Goal: Transaction & Acquisition: Purchase product/service

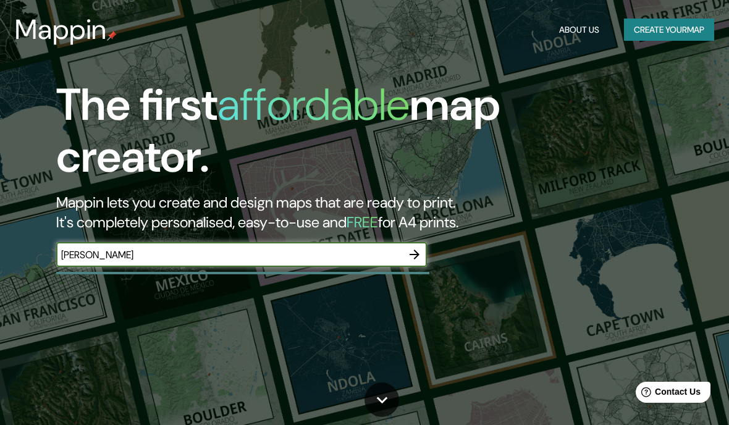
type input "[PERSON_NAME]"
click at [410, 258] on icon "button" at bounding box center [414, 254] width 15 height 15
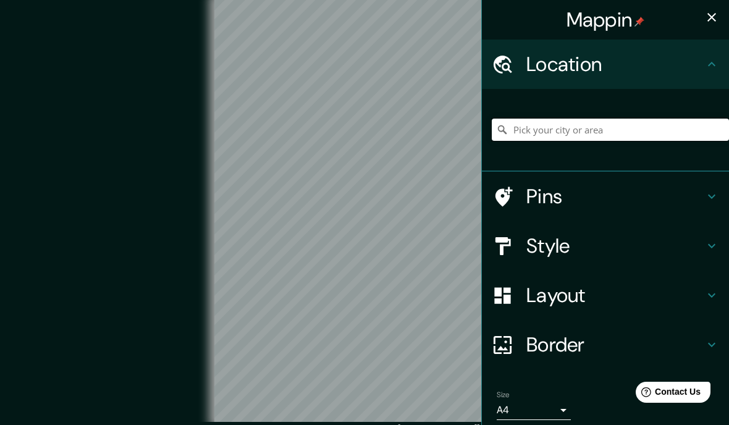
click at [561, 128] on input "Pick your city or area" at bounding box center [610, 130] width 237 height 22
click at [659, 137] on input "[GEOGRAPHIC_DATA], [GEOGRAPHIC_DATA][PERSON_NAME], [GEOGRAPHIC_DATA]" at bounding box center [610, 130] width 237 height 22
click at [647, 130] on input "[GEOGRAPHIC_DATA], [GEOGRAPHIC_DATA][PERSON_NAME], [GEOGRAPHIC_DATA]" at bounding box center [610, 130] width 237 height 22
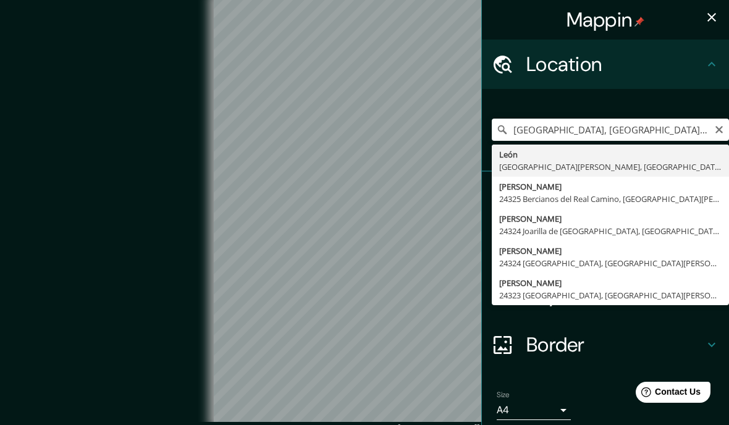
type input "[GEOGRAPHIC_DATA], [GEOGRAPHIC_DATA][PERSON_NAME], [GEOGRAPHIC_DATA]"
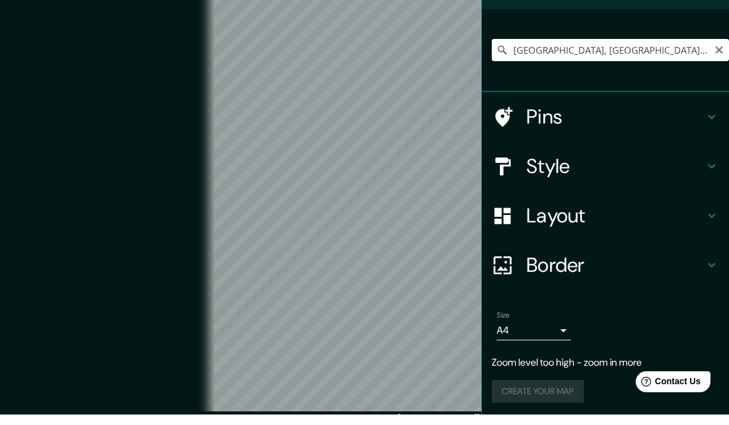
scroll to position [69, 0]
click at [545, 351] on div "Size A4 single Zoom level too high - zoom in more Create your map" at bounding box center [605, 370] width 227 height 107
click at [557, 341] on div "Size A4 single" at bounding box center [605, 337] width 227 height 40
click at [565, 340] on div "Size A4 single" at bounding box center [605, 337] width 227 height 40
click at [564, 340] on div "Size A4 single" at bounding box center [605, 337] width 227 height 40
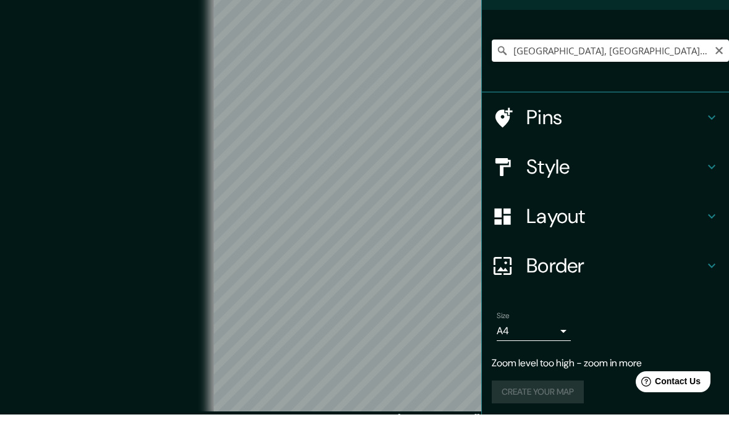
click at [564, 340] on div "Size A4 single" at bounding box center [605, 337] width 227 height 40
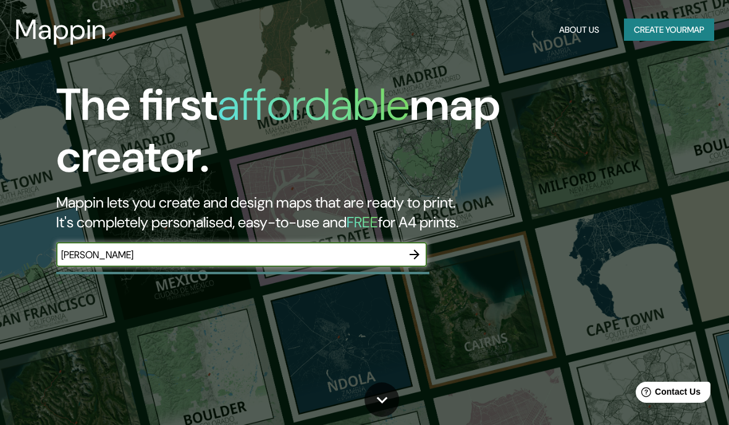
type input "[PERSON_NAME]"
click at [418, 251] on icon "button" at bounding box center [414, 254] width 15 height 15
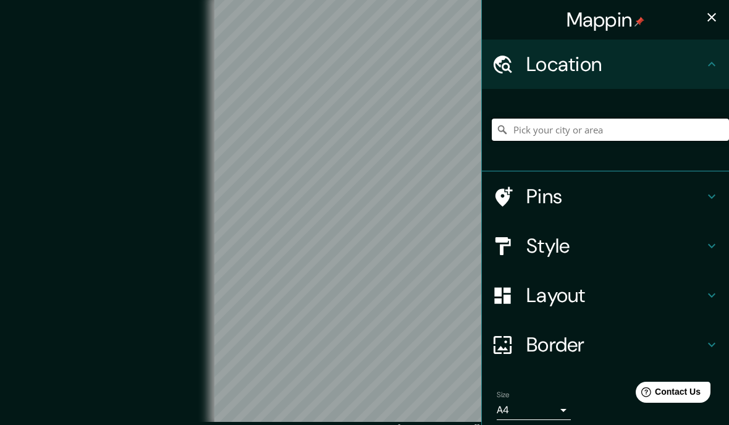
click at [573, 139] on input "Pick your city or area" at bounding box center [610, 130] width 237 height 22
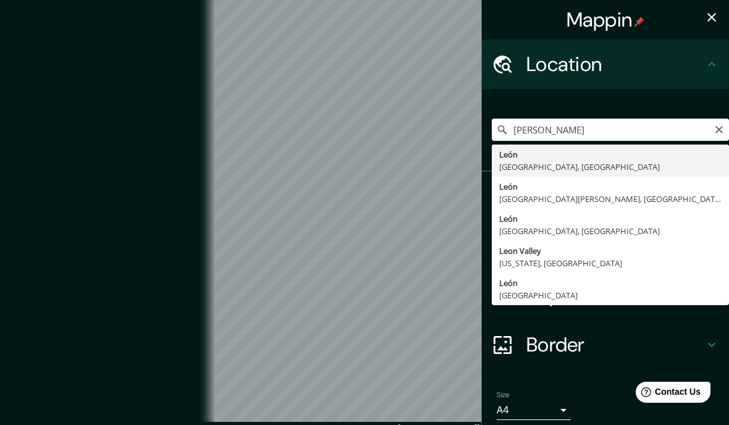
type input "[GEOGRAPHIC_DATA], [GEOGRAPHIC_DATA][PERSON_NAME], [GEOGRAPHIC_DATA]"
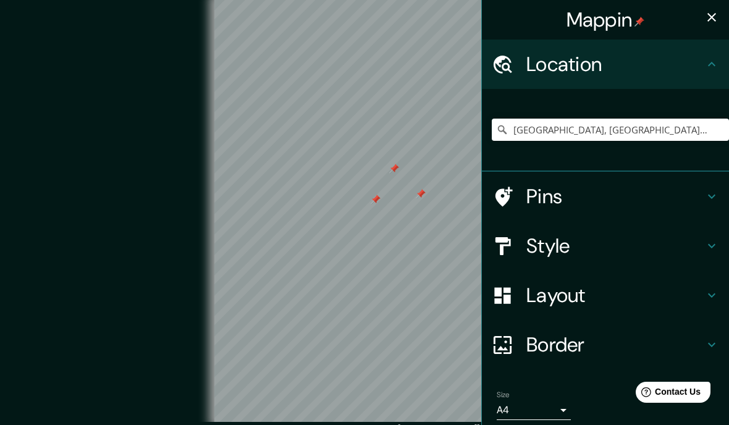
click at [562, 204] on h4 "Pins" at bounding box center [615, 196] width 178 height 25
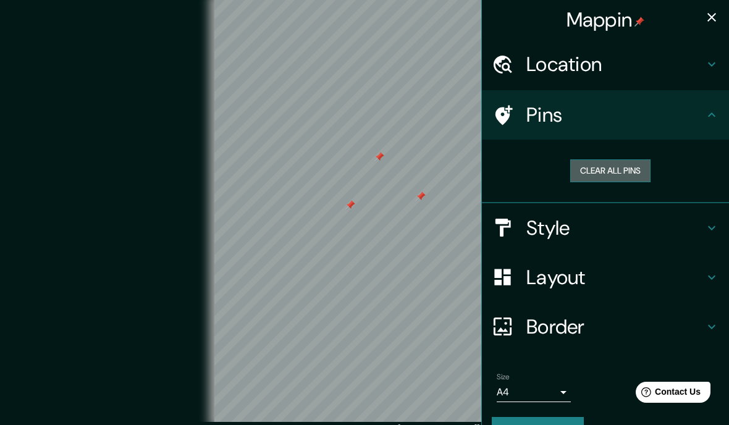
click at [598, 177] on button "Clear all pins" at bounding box center [610, 170] width 80 height 23
click at [579, 238] on div "Style" at bounding box center [605, 227] width 247 height 49
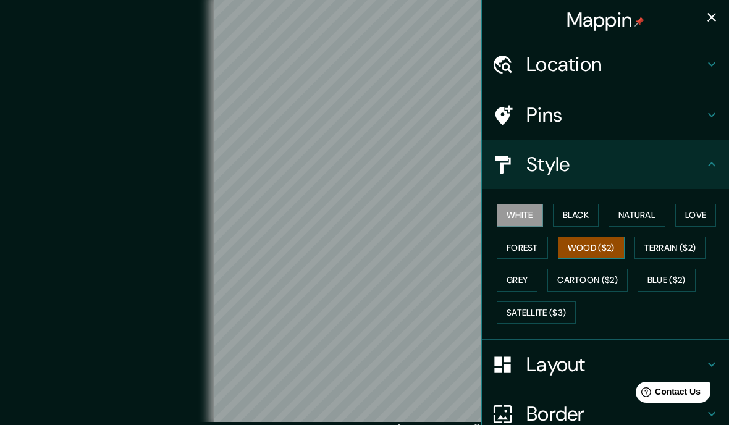
click at [619, 250] on button "Wood ($2)" at bounding box center [591, 248] width 67 height 23
click at [701, 218] on button "Love" at bounding box center [695, 215] width 41 height 23
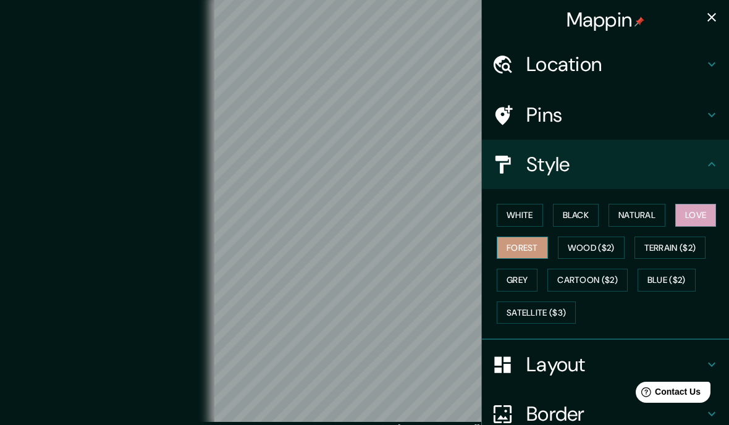
click at [540, 248] on button "Forest" at bounding box center [522, 248] width 51 height 23
click at [567, 221] on button "Black" at bounding box center [576, 215] width 46 height 23
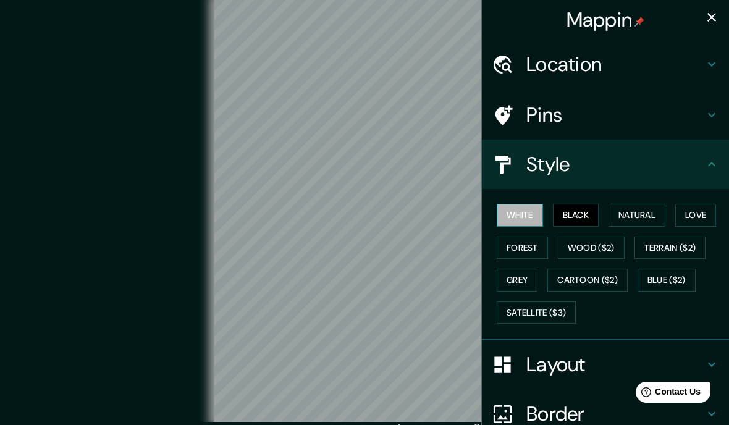
click at [530, 213] on button "White" at bounding box center [520, 215] width 46 height 23
click at [615, 219] on button "Natural" at bounding box center [637, 215] width 57 height 23
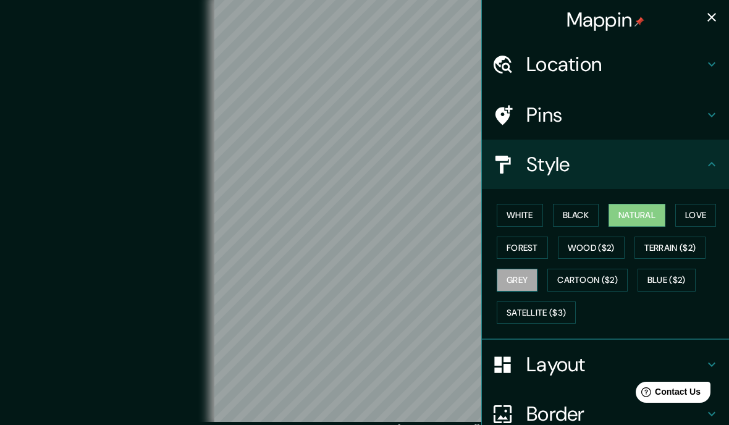
click at [526, 276] on button "Grey" at bounding box center [517, 280] width 41 height 23
click at [674, 284] on button "Blue ($2)" at bounding box center [667, 280] width 58 height 23
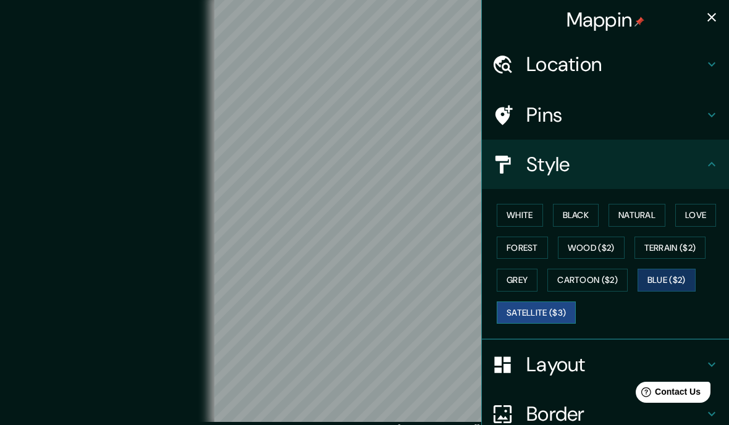
click at [552, 311] on button "Satellite ($3)" at bounding box center [536, 312] width 79 height 23
click at [586, 220] on button "Black" at bounding box center [576, 215] width 46 height 23
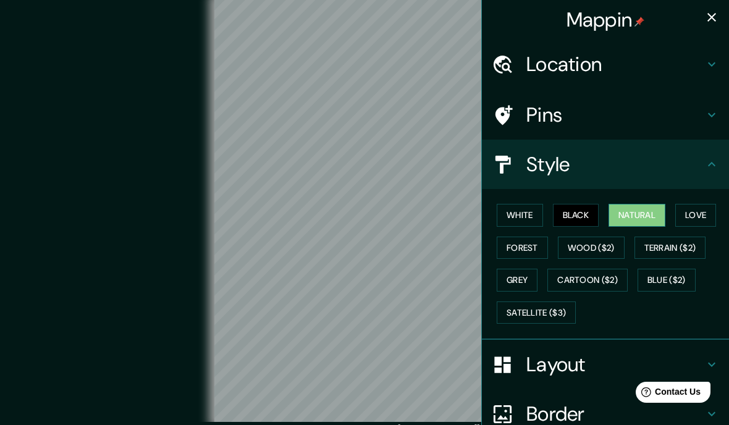
click at [634, 204] on button "Natural" at bounding box center [637, 215] width 57 height 23
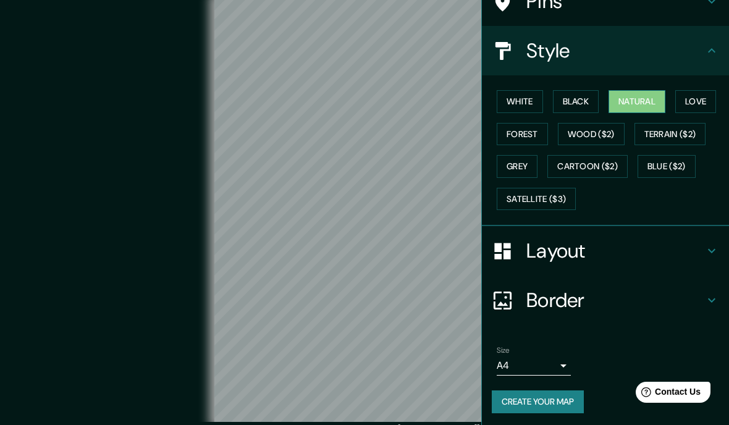
scroll to position [112, 0]
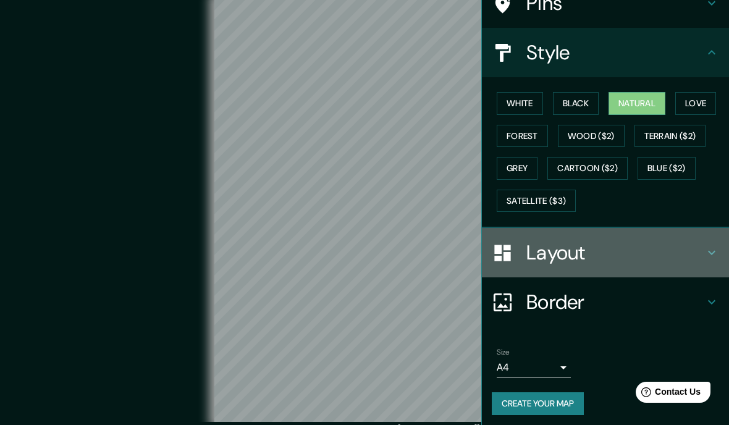
click at [715, 259] on div "Layout" at bounding box center [605, 252] width 247 height 49
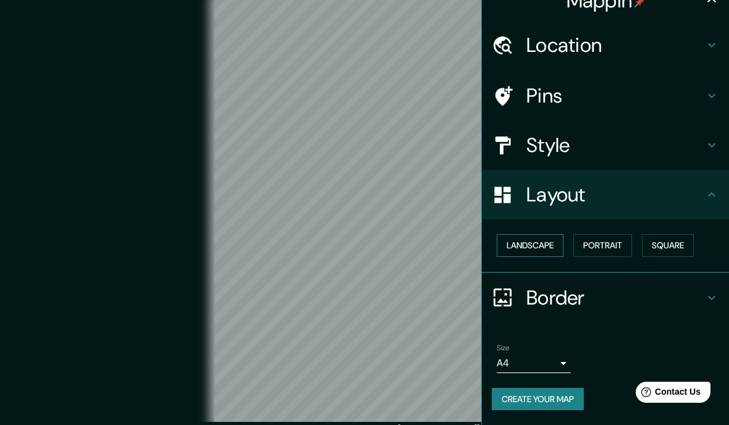
click at [544, 234] on button "Landscape" at bounding box center [530, 245] width 67 height 23
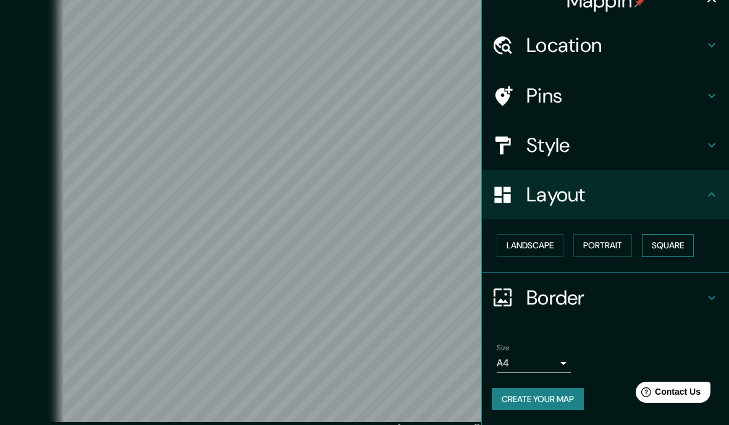
click at [674, 234] on button "Square" at bounding box center [668, 245] width 52 height 23
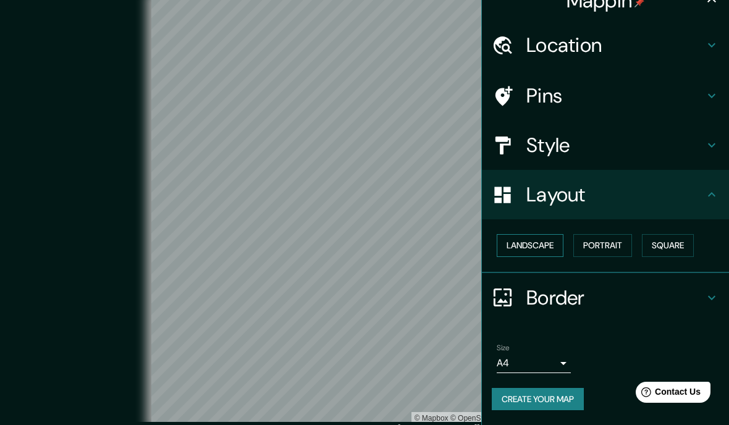
click at [537, 234] on button "Landscape" at bounding box center [530, 245] width 67 height 23
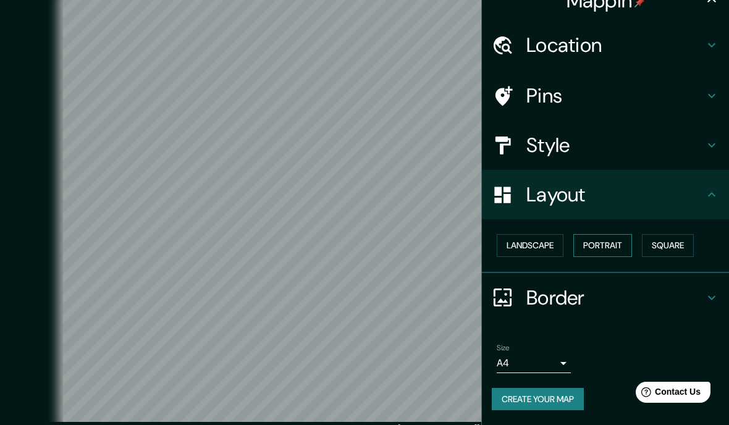
click at [625, 234] on button "Portrait" at bounding box center [602, 245] width 59 height 23
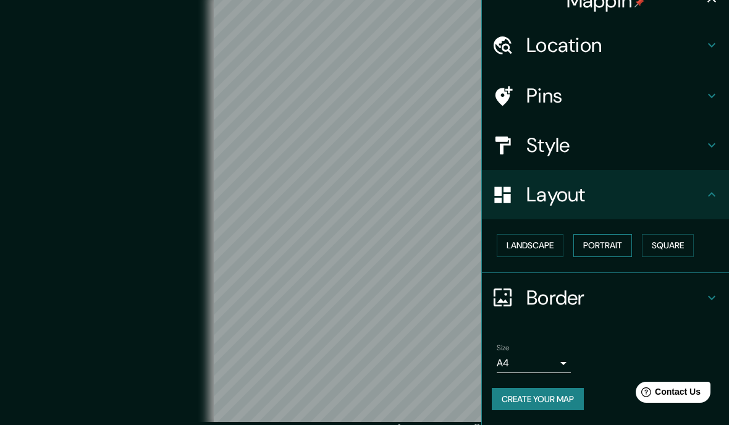
click at [616, 234] on button "Portrait" at bounding box center [602, 245] width 59 height 23
click at [536, 234] on button "Landscape" at bounding box center [530, 245] width 67 height 23
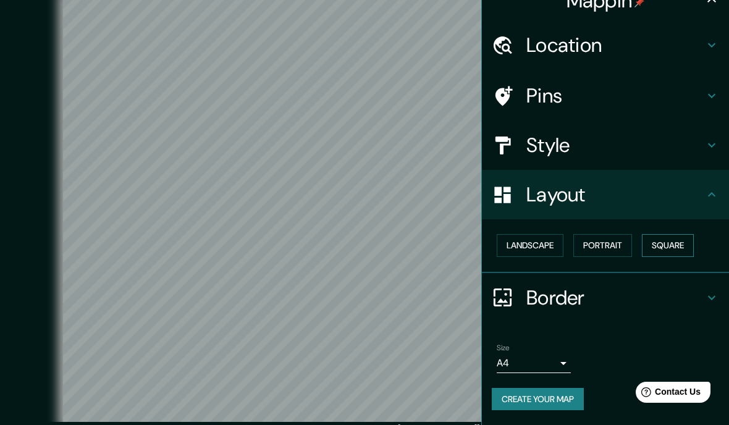
click at [681, 234] on button "Square" at bounding box center [668, 245] width 52 height 23
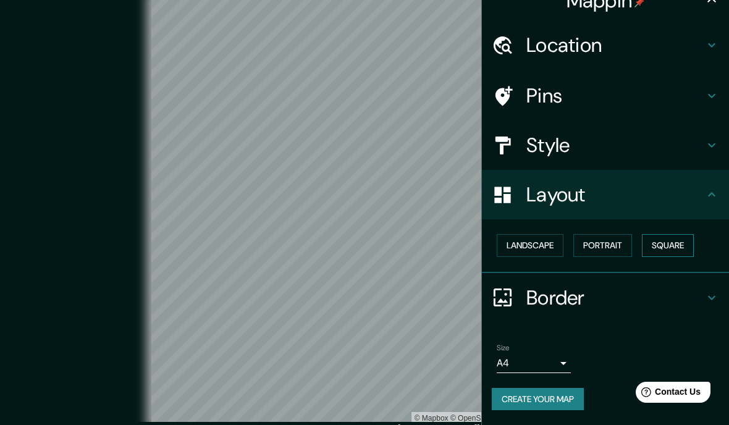
click at [680, 234] on button "Square" at bounding box center [668, 245] width 52 height 23
click at [528, 234] on button "Landscape" at bounding box center [530, 245] width 67 height 23
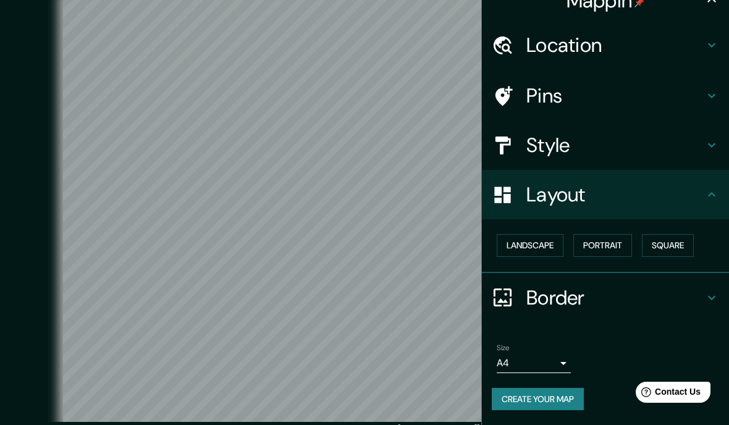
click at [560, 267] on body "Mappin Location [GEOGRAPHIC_DATA], [GEOGRAPHIC_DATA][PERSON_NAME], [GEOGRAPHIC_…" at bounding box center [364, 212] width 729 height 425
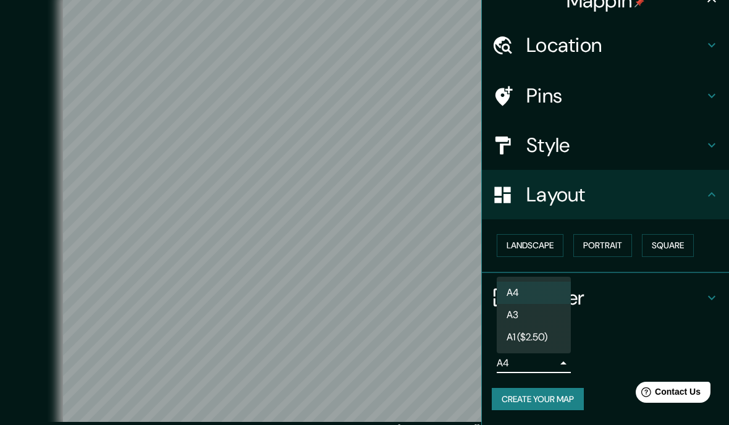
click at [545, 314] on li "A3" at bounding box center [534, 315] width 74 height 22
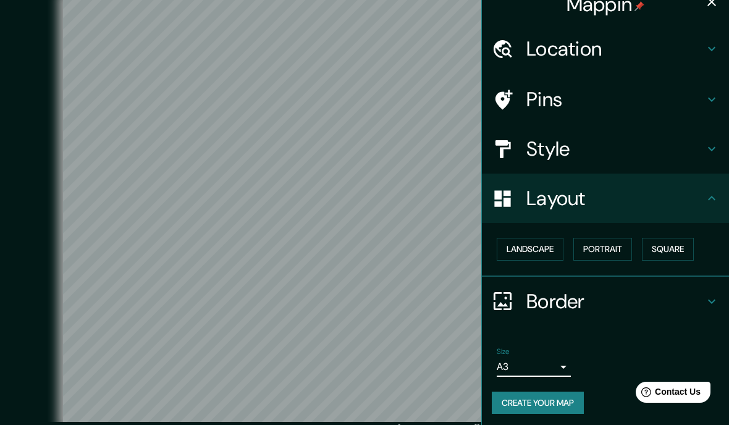
click at [560, 365] on body "Mappin Location [GEOGRAPHIC_DATA], [GEOGRAPHIC_DATA][PERSON_NAME], [GEOGRAPHIC_…" at bounding box center [364, 212] width 729 height 425
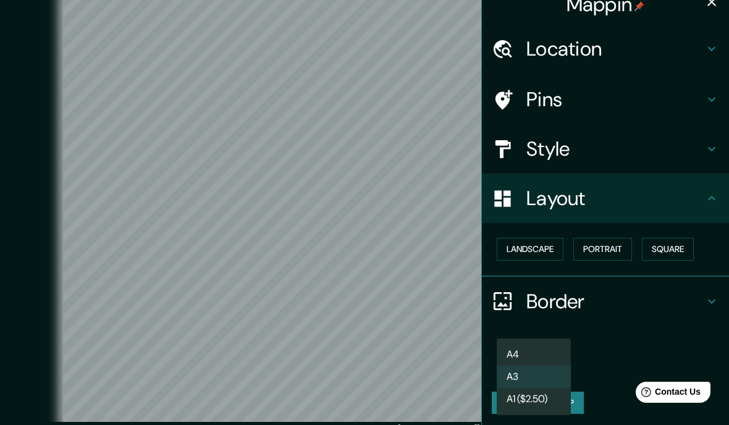
click at [545, 394] on li "A1 ($2.50)" at bounding box center [534, 399] width 74 height 22
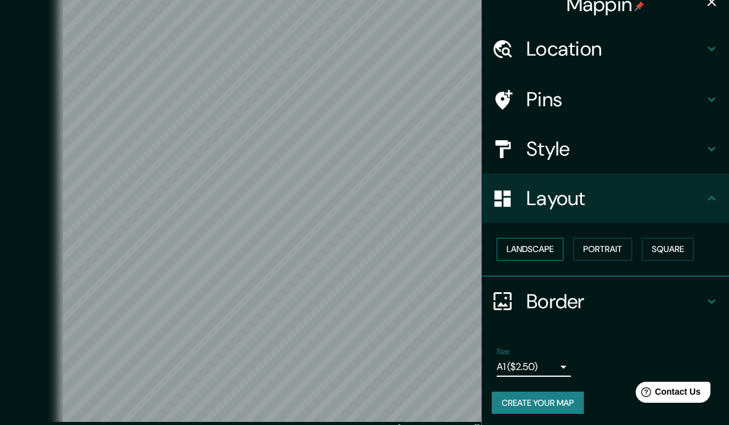
click at [544, 251] on button "Landscape" at bounding box center [530, 249] width 67 height 23
click at [607, 243] on button "Portrait" at bounding box center [602, 249] width 59 height 23
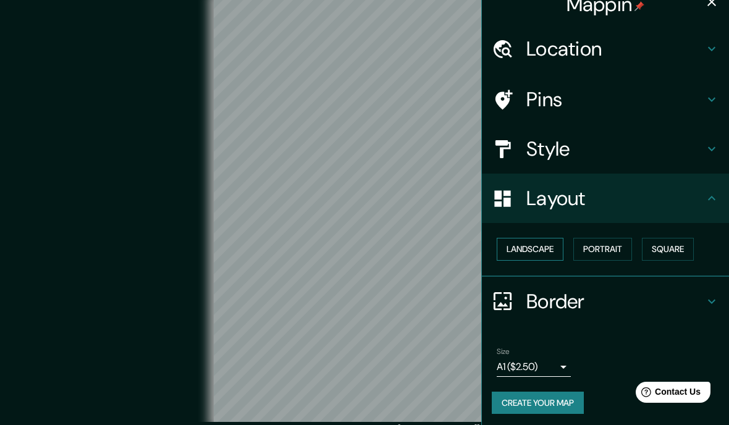
click at [545, 243] on button "Landscape" at bounding box center [530, 249] width 67 height 23
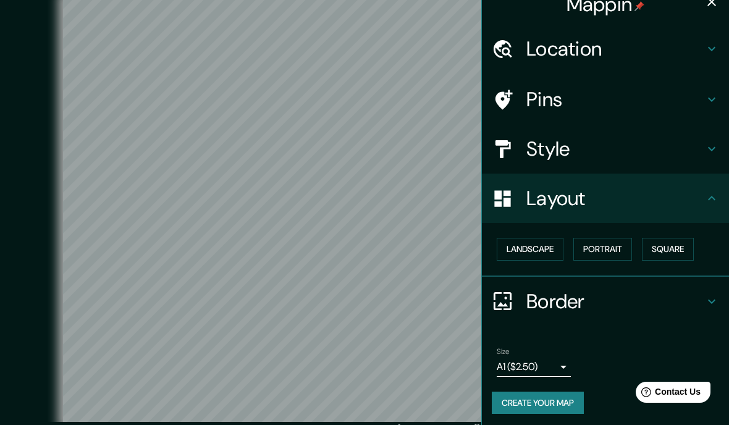
click at [717, 298] on icon at bounding box center [711, 301] width 15 height 15
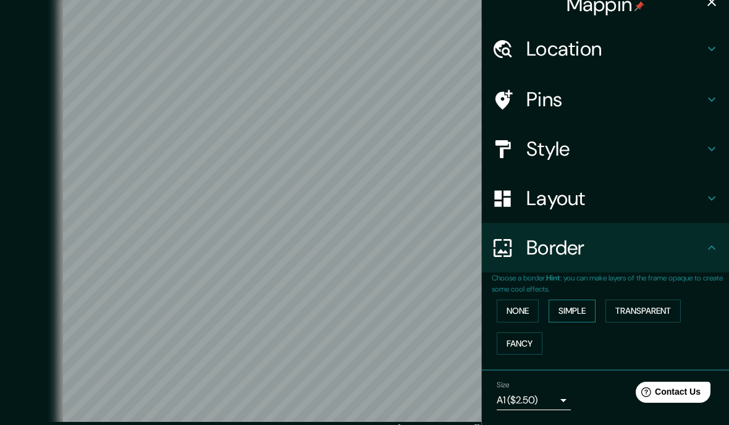
click at [574, 311] on button "Simple" at bounding box center [572, 311] width 47 height 23
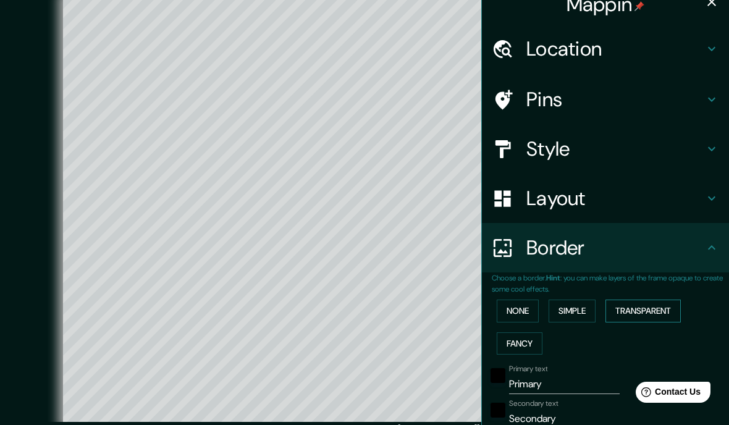
click at [641, 305] on button "Transparent" at bounding box center [642, 311] width 75 height 23
click at [526, 343] on button "Fancy" at bounding box center [520, 343] width 46 height 23
click at [523, 305] on button "None" at bounding box center [518, 311] width 42 height 23
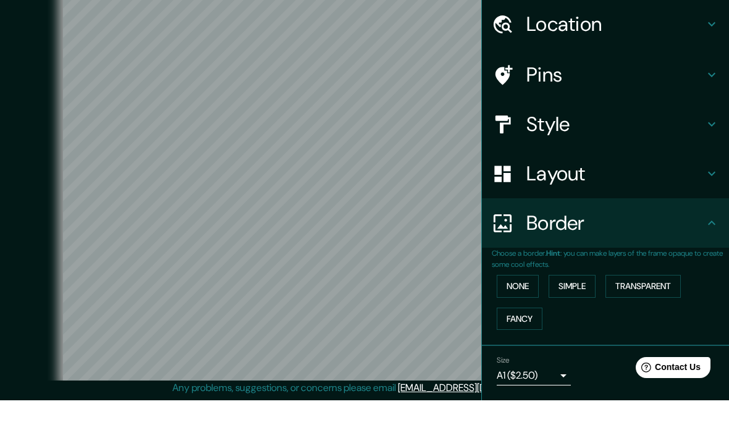
click at [557, 382] on body "Mappin Location [GEOGRAPHIC_DATA], [GEOGRAPHIC_DATA][PERSON_NAME], [GEOGRAPHIC_…" at bounding box center [364, 195] width 729 height 425
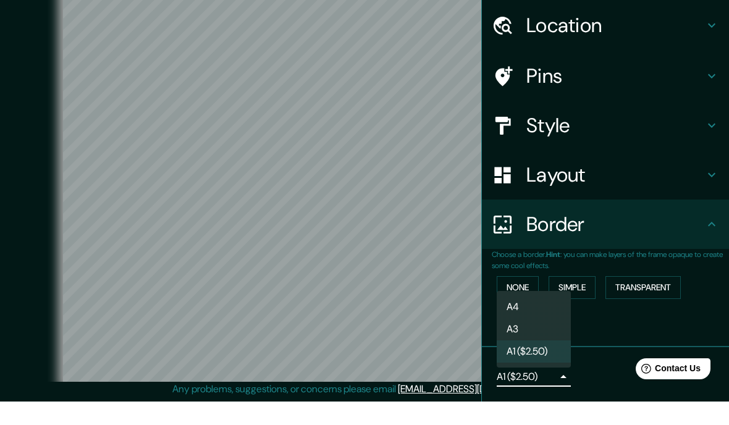
scroll to position [61, 0]
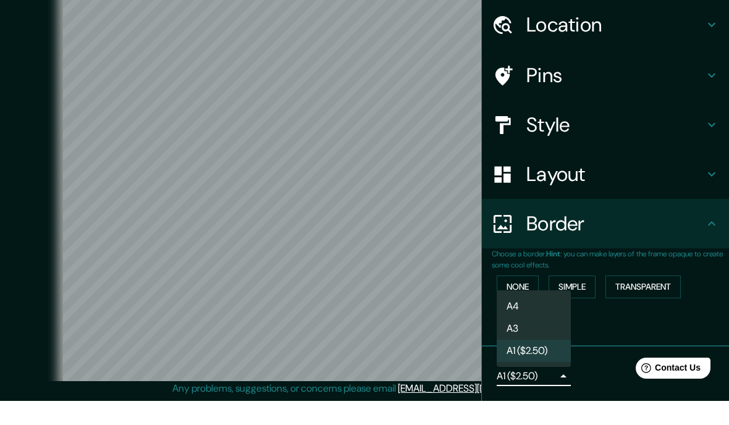
click at [549, 342] on li "A3" at bounding box center [534, 353] width 74 height 22
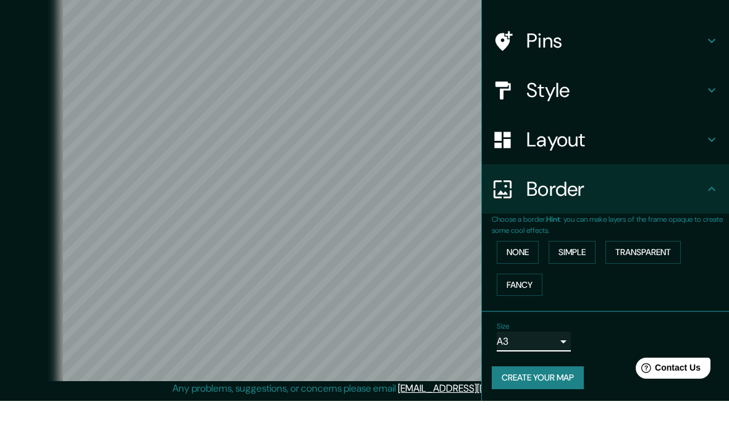
scroll to position [49, 0]
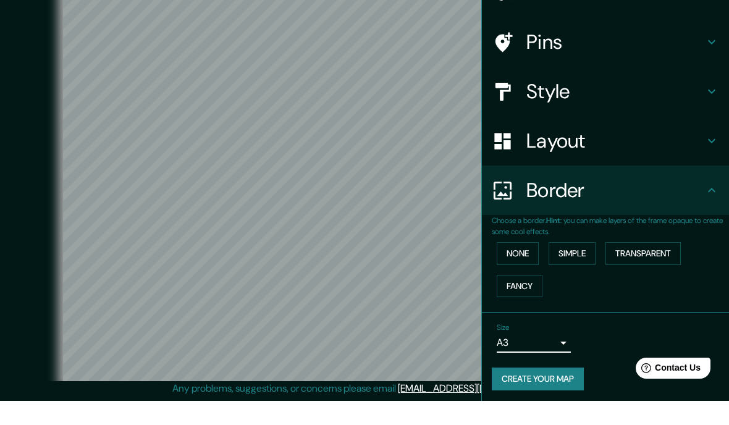
click at [564, 392] on button "Create your map" at bounding box center [538, 403] width 92 height 23
click at [555, 392] on div "Create your map" at bounding box center [605, 403] width 227 height 23
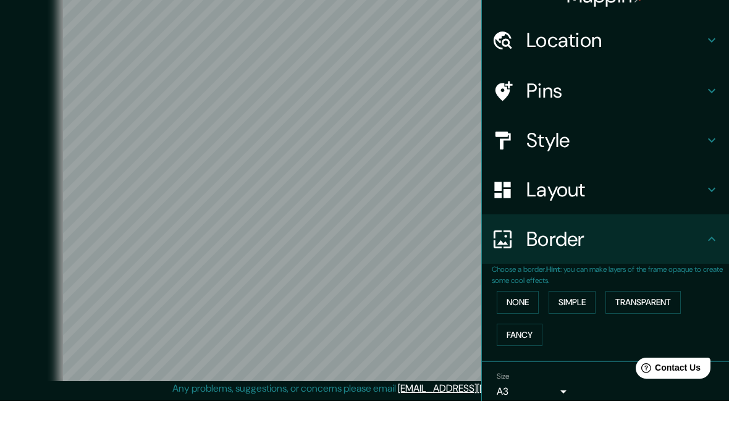
scroll to position [0, 0]
click at [712, 256] on icon at bounding box center [711, 263] width 15 height 15
click at [526, 315] on button "None" at bounding box center [518, 326] width 42 height 23
click at [715, 256] on icon at bounding box center [711, 263] width 15 height 15
click at [703, 251] on h4 "Border" at bounding box center [615, 263] width 178 height 25
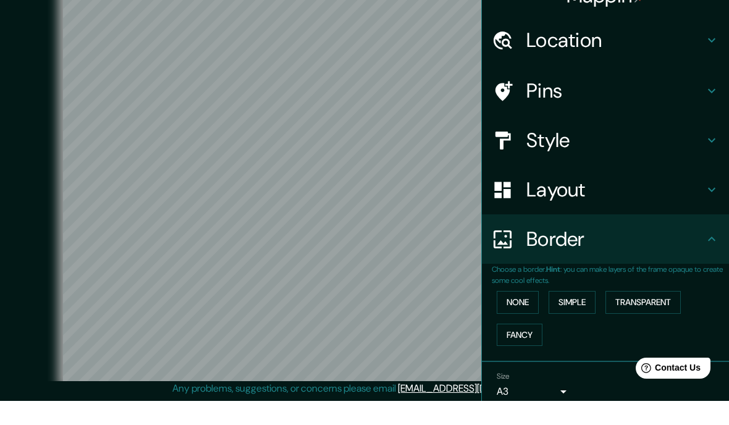
click at [545, 251] on h4 "Border" at bounding box center [615, 263] width 178 height 25
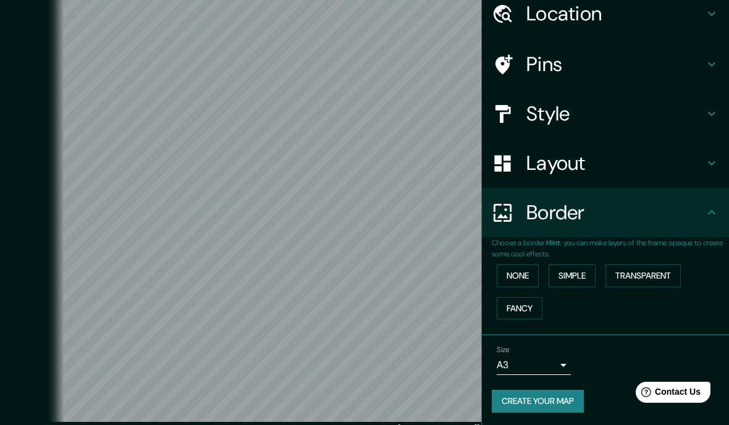
scroll to position [49, 0]
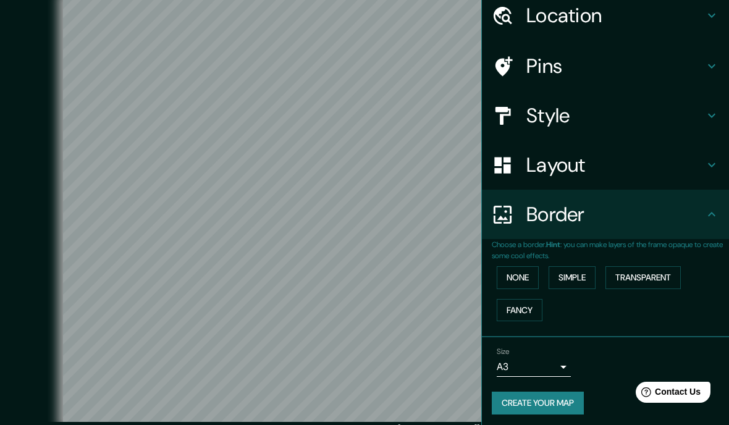
click at [555, 403] on button "Create your map" at bounding box center [538, 403] width 92 height 23
click at [558, 361] on body "Mappin Location [GEOGRAPHIC_DATA], [GEOGRAPHIC_DATA][PERSON_NAME], [GEOGRAPHIC_…" at bounding box center [364, 212] width 729 height 425
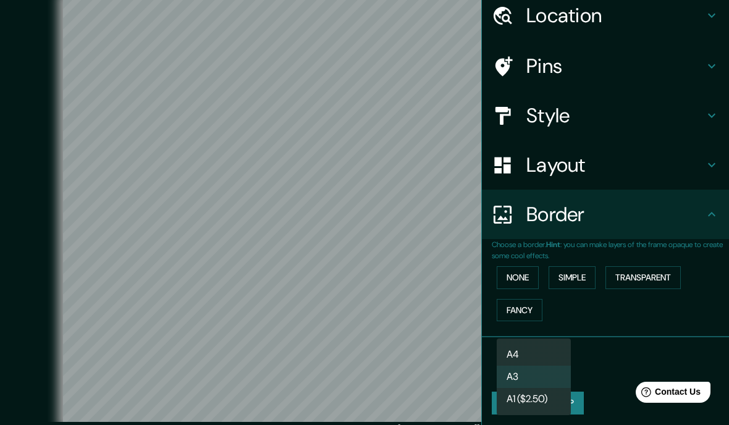
click at [549, 355] on li "A4" at bounding box center [534, 354] width 74 height 22
type input "single"
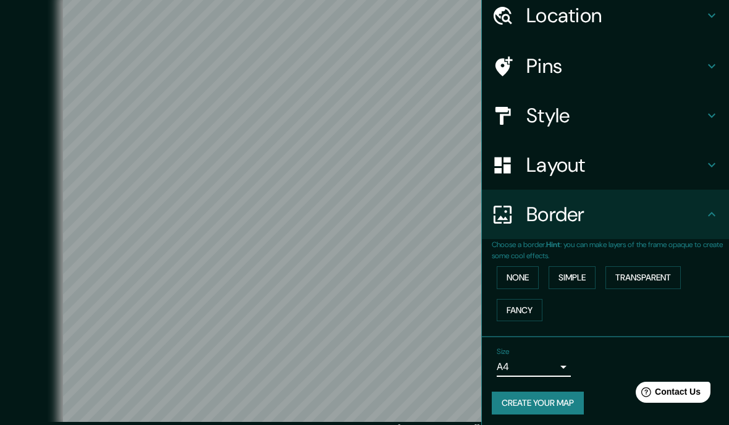
click at [562, 400] on button "Create your map" at bounding box center [538, 403] width 92 height 23
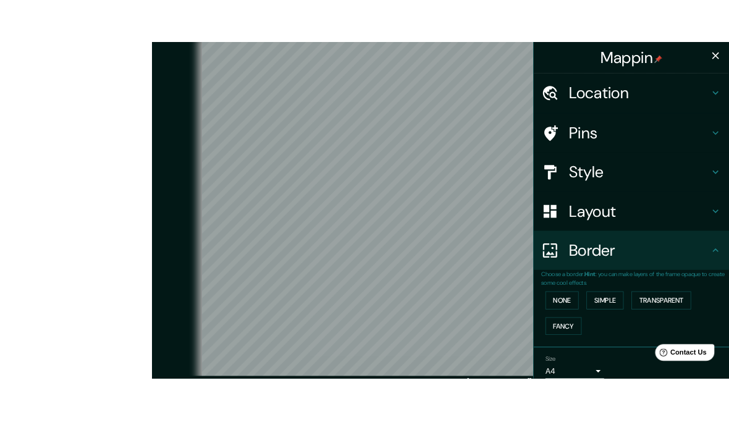
scroll to position [11, 0]
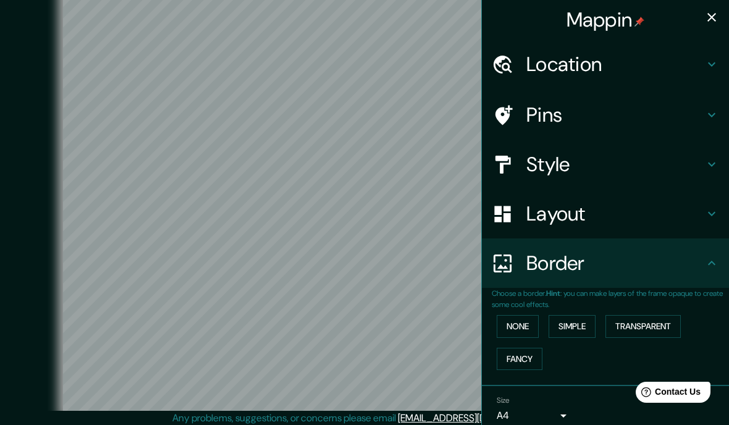
click at [706, 259] on icon at bounding box center [711, 263] width 15 height 15
click at [706, 214] on icon at bounding box center [711, 213] width 15 height 15
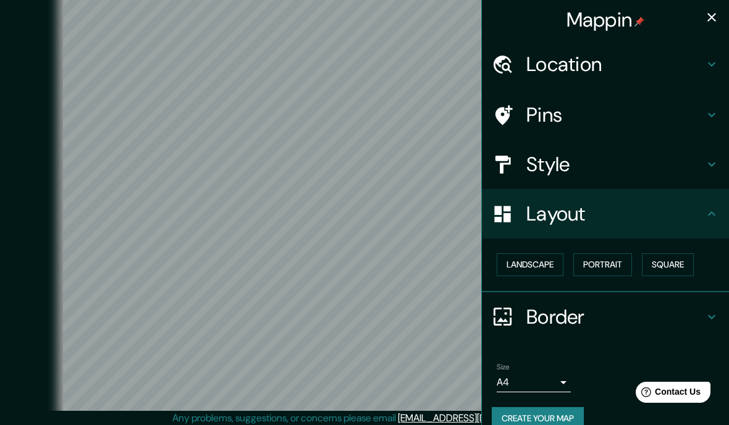
click at [713, 209] on icon at bounding box center [711, 213] width 15 height 15
click at [623, 72] on h4 "Location" at bounding box center [615, 64] width 178 height 25
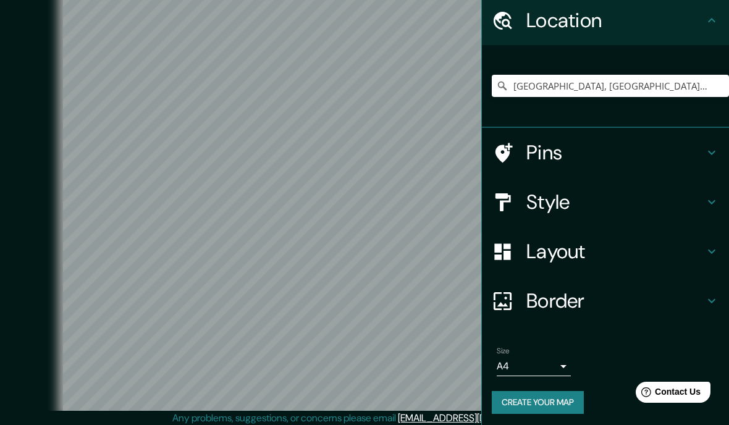
scroll to position [44, 0]
click at [556, 399] on button "Create your map" at bounding box center [538, 402] width 92 height 23
click at [314, 243] on div at bounding box center [316, 239] width 10 height 10
click at [693, 119] on div "[GEOGRAPHIC_DATA], [GEOGRAPHIC_DATA][PERSON_NAME], [GEOGRAPHIC_DATA]" at bounding box center [605, 86] width 247 height 83
click at [703, 198] on h4 "Style" at bounding box center [615, 202] width 178 height 25
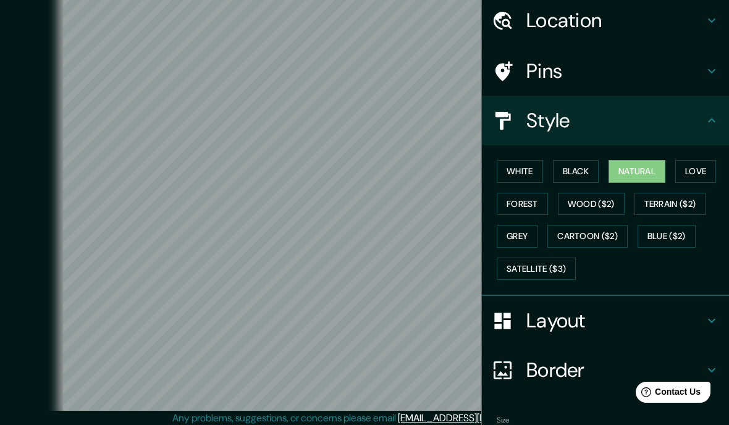
click at [722, 115] on div "Style" at bounding box center [605, 120] width 247 height 49
click at [707, 116] on icon at bounding box center [711, 120] width 15 height 15
click at [653, 203] on button "Terrain ($2)" at bounding box center [670, 204] width 72 height 23
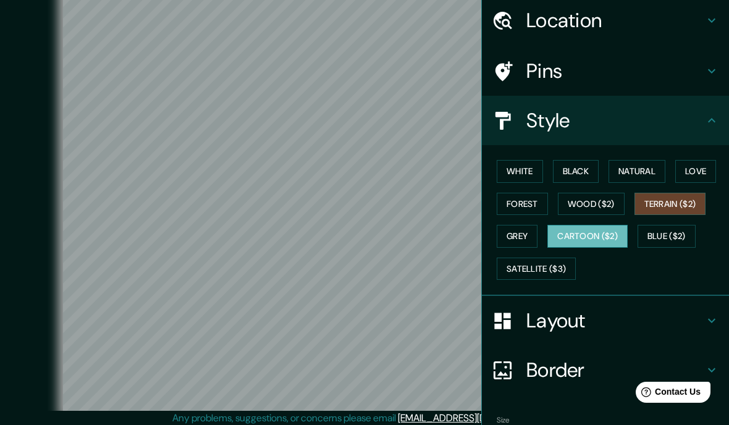
click at [571, 227] on button "Cartoon ($2)" at bounding box center [587, 236] width 80 height 23
click at [518, 168] on button "White" at bounding box center [520, 171] width 46 height 23
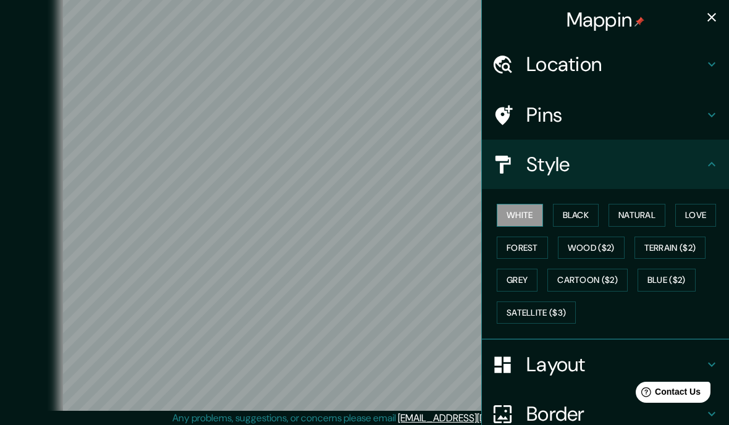
scroll to position [0, 0]
click at [579, 211] on button "Black" at bounding box center [576, 215] width 46 height 23
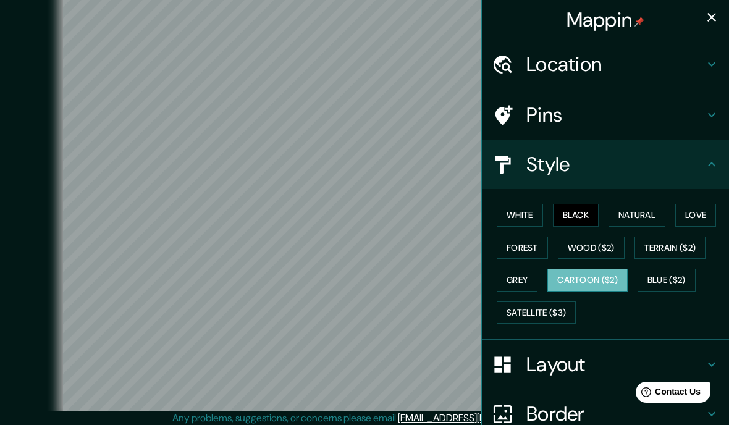
click at [570, 274] on button "Cartoon ($2)" at bounding box center [587, 280] width 80 height 23
click at [523, 216] on button "White" at bounding box center [520, 215] width 46 height 23
click at [585, 208] on button "Black" at bounding box center [576, 215] width 46 height 23
